Goal: Find specific page/section: Find specific page/section

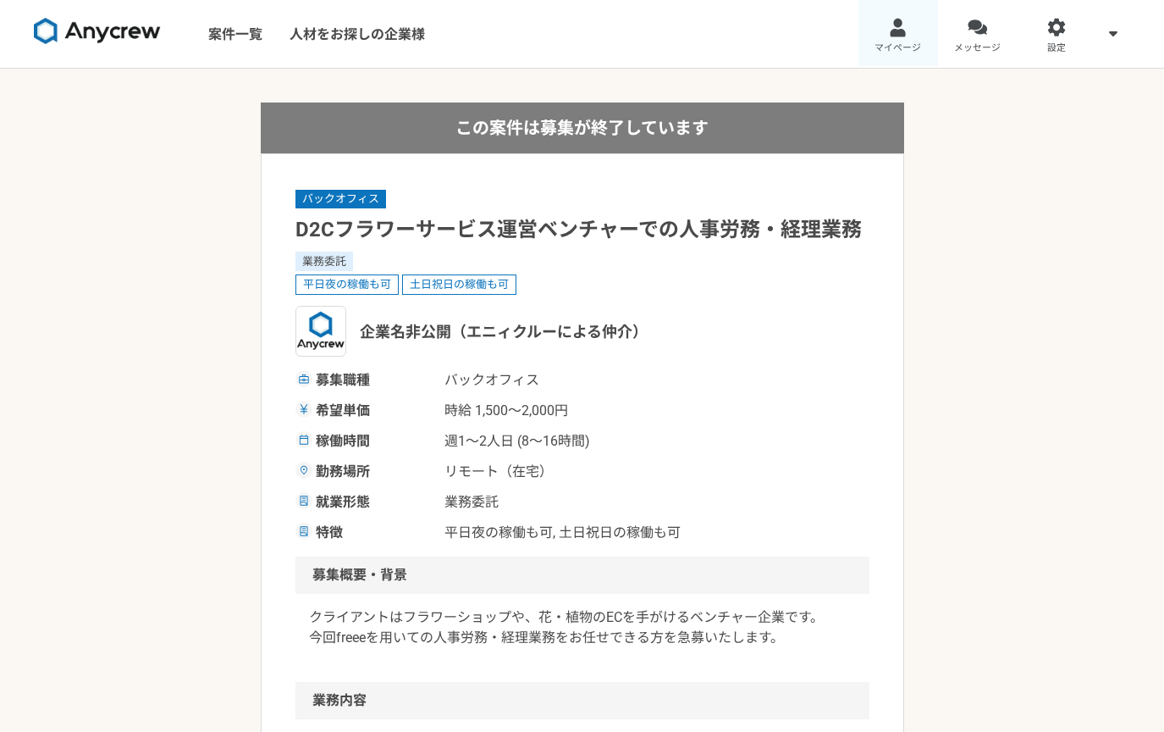
click at [884, 31] on link "マイページ" at bounding box center [899, 34] width 80 height 68
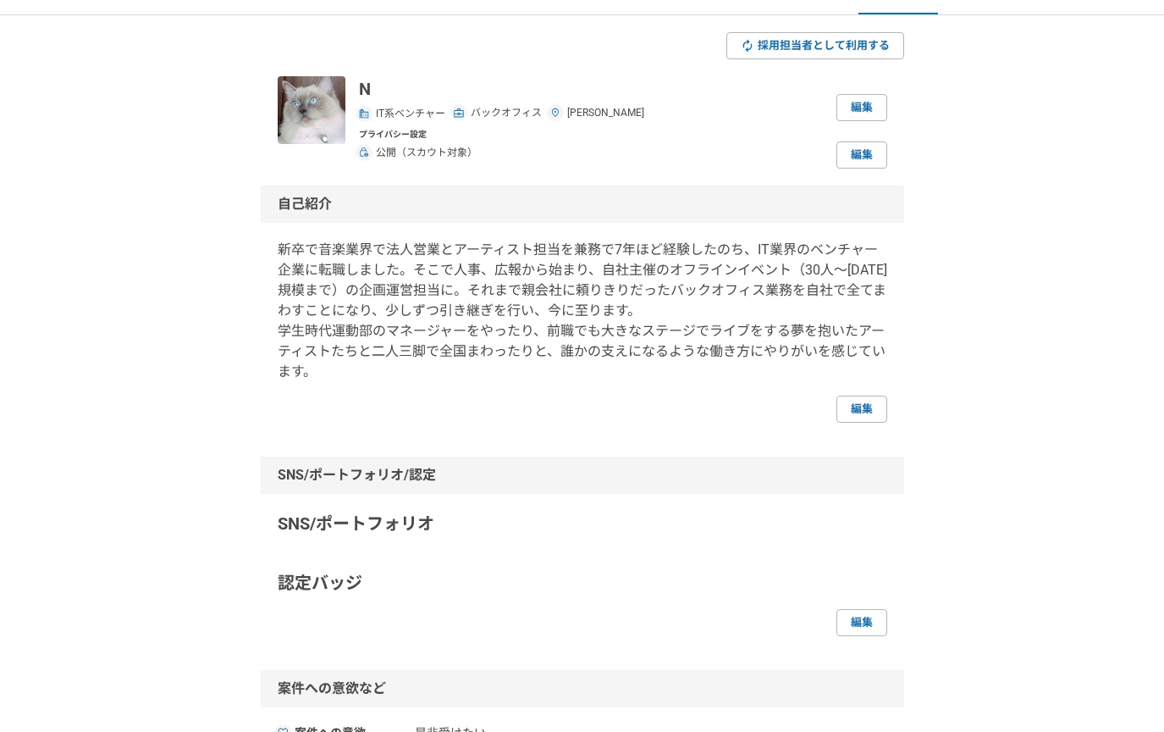
scroll to position [56, 0]
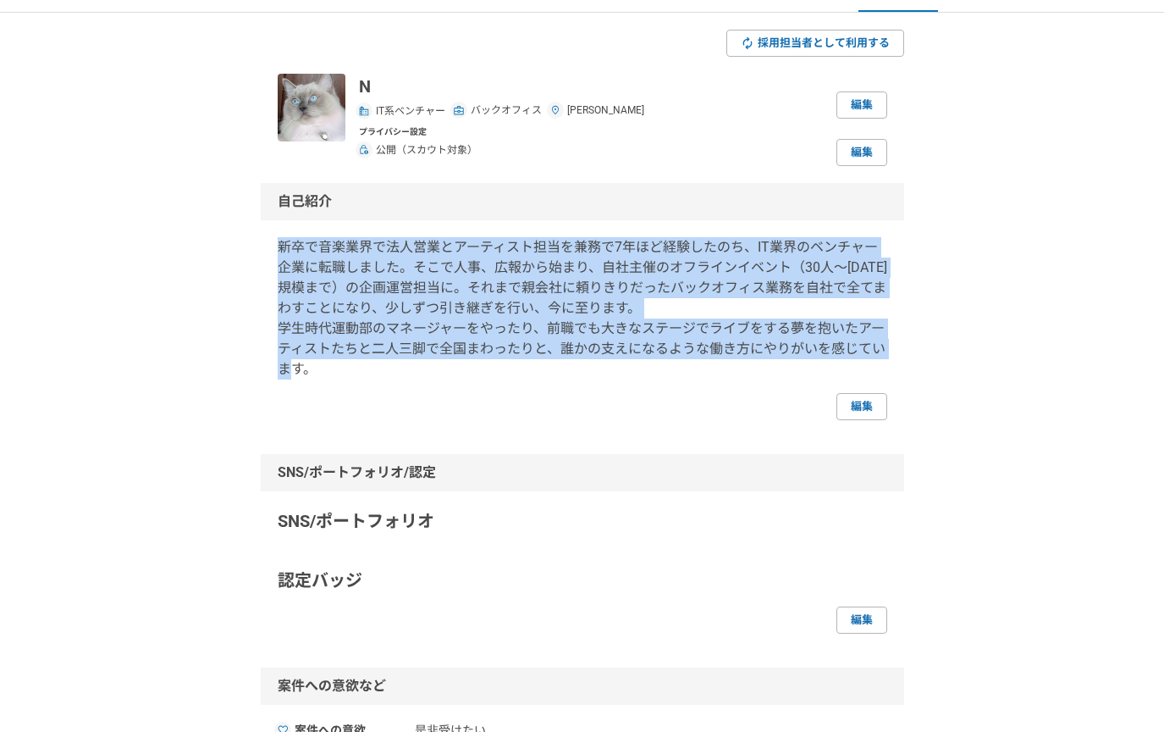
drag, startPoint x: 279, startPoint y: 247, endPoint x: 406, endPoint y: 374, distance: 179.0
click at [406, 374] on p "新卒で音楽業界で法人営業とアーティスト担当を兼務で7年ほど経験したのち、IT業界のベンチャー企業に転職しました。そこで人事、広報から始まり、自社主催のオフライ…" at bounding box center [583, 308] width 610 height 142
copy p "新卒で音楽業界で法人営業とアーティスト担当を兼務で7年ほど経験したのち、IT業界のベンチャー企業に転職しました。そこで人事、広報から始まり、自社主催のオフライ…"
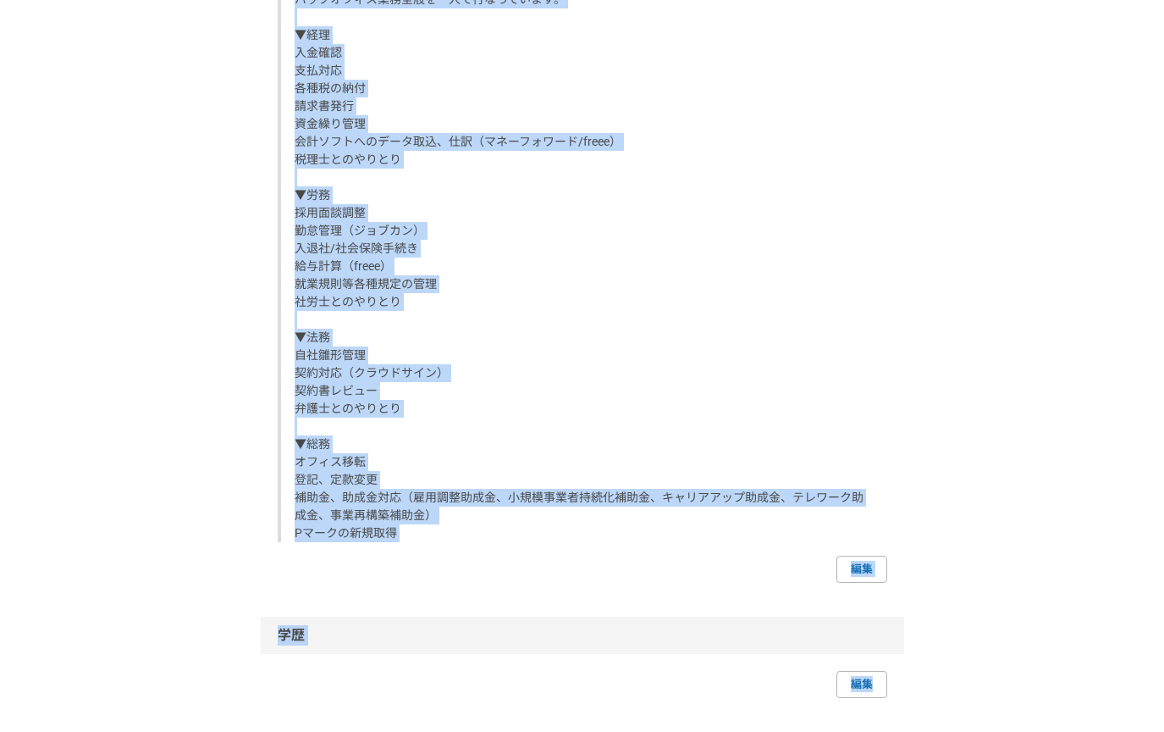
scroll to position [1348, 0]
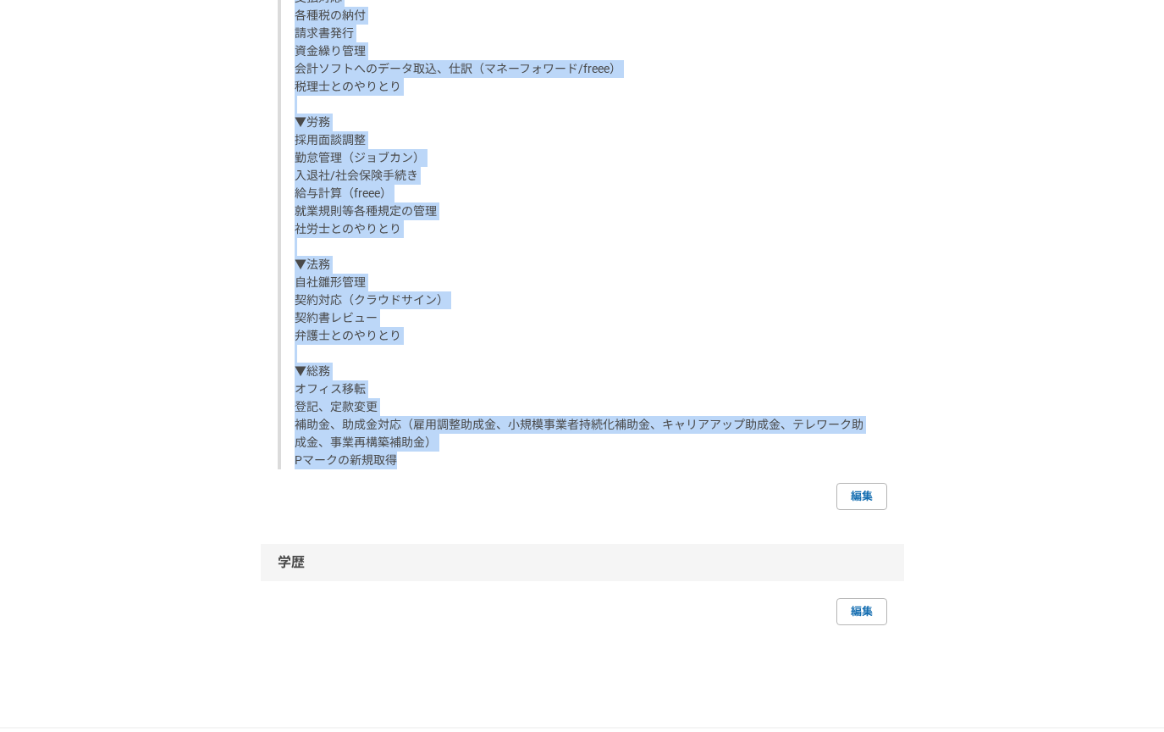
drag, startPoint x: 294, startPoint y: 108, endPoint x: 525, endPoint y: 467, distance: 427.0
click at [525, 467] on div "IT系ベンチャー コーポレート部 バックオフィス業務全般を一人で行なっています。 ▼経理 入金確認 支払対応 各種税の納付 請求書発行 資金繰り管理 会計ソフ…" at bounding box center [583, 165] width 610 height 608
copy div "IT系ベンチャー コーポレート部 バックオフィス業務全般を一人で行なっています。 ▼経理 入金確認 支払対応 各種税の納付 請求書発行 資金繰り管理 会計ソフ…"
